Goal: Find specific page/section: Find specific page/section

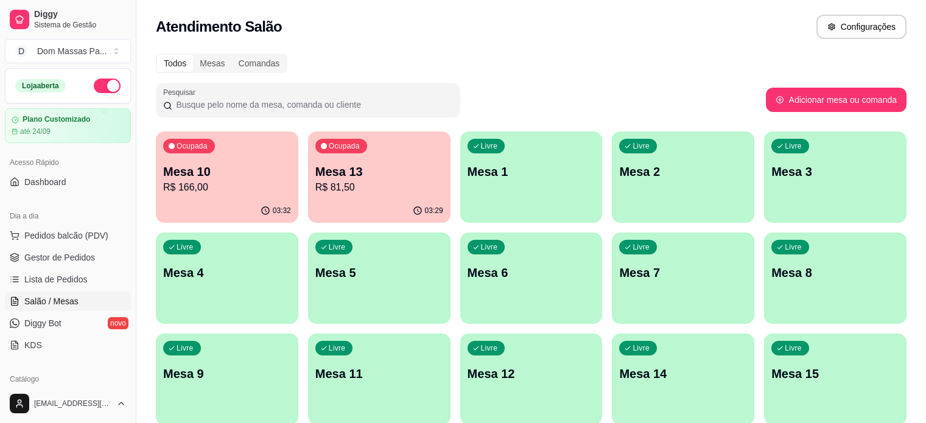
scroll to position [54, 0]
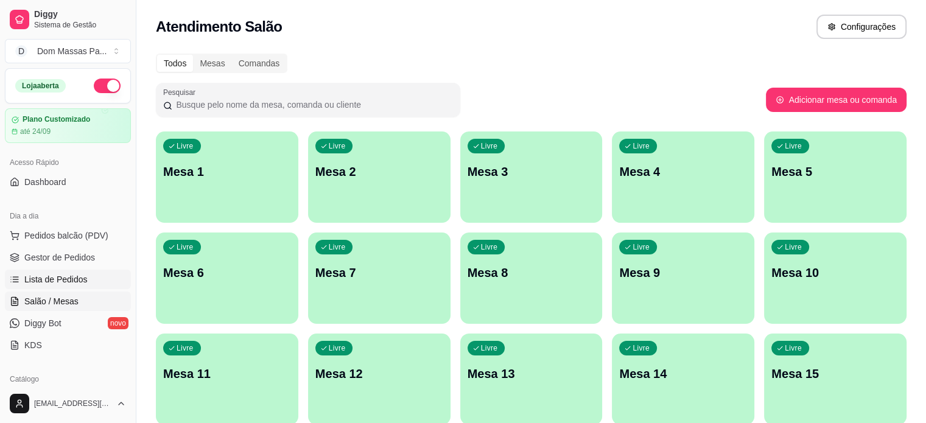
click at [67, 283] on span "Lista de Pedidos" at bounding box center [55, 279] width 63 height 12
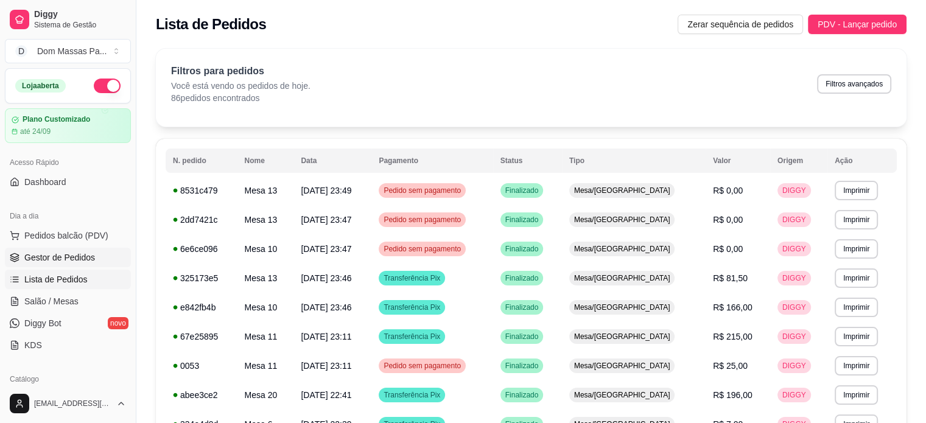
click at [68, 254] on span "Gestor de Pedidos" at bounding box center [59, 257] width 71 height 12
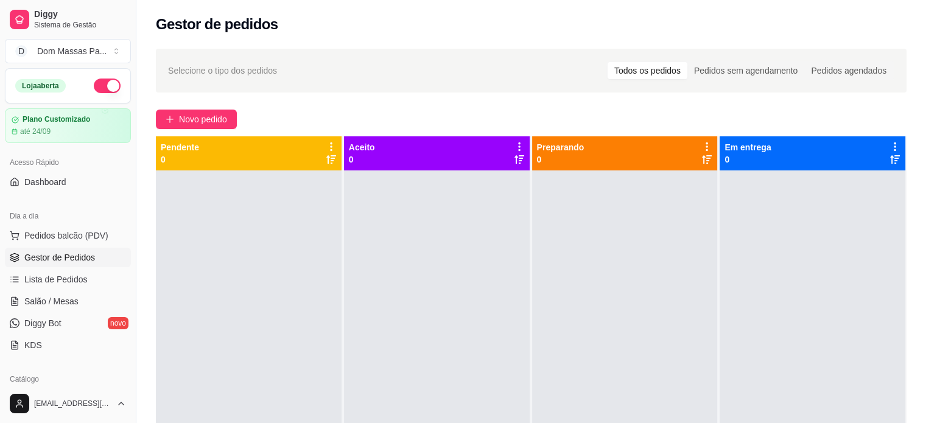
scroll to position [276, 0]
